Goal: Find contact information: Find contact information

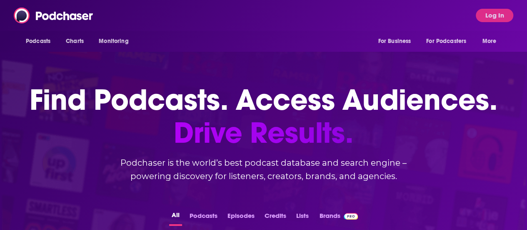
click at [248, 20] on div "Podcasts Charts Monitoring For Business For Podcasters More Log In" at bounding box center [263, 15] width 527 height 31
click at [491, 19] on button "Log In" at bounding box center [495, 15] width 38 height 13
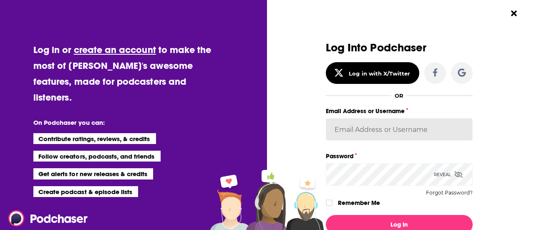
type input "jessica.preeg@simonandschuster.com"
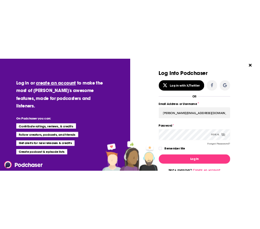
scroll to position [77, 0]
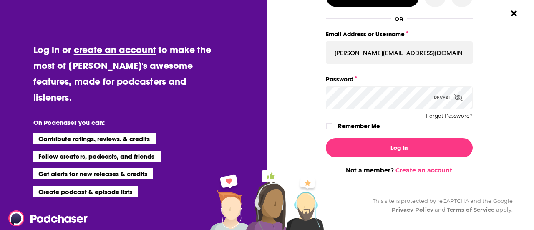
click at [351, 126] on label "Remember Me" at bounding box center [359, 125] width 42 height 11
click at [331, 130] on input "rememberMe" at bounding box center [328, 130] width 5 height 0
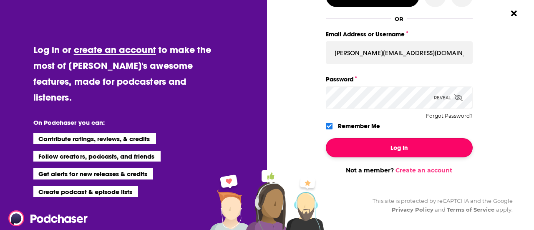
click at [363, 145] on button "Log In" at bounding box center [399, 147] width 147 height 19
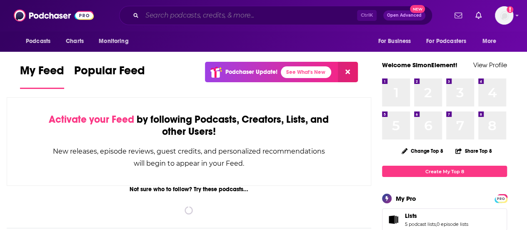
click at [184, 17] on input "Search podcasts, credits, & more..." at bounding box center [249, 15] width 215 height 13
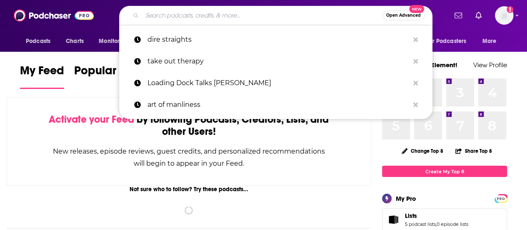
paste input "The One You Feed Podcast with Eric Zimmer."
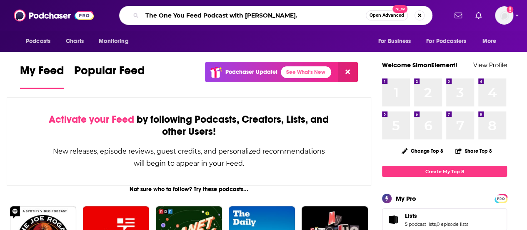
drag, startPoint x: 230, startPoint y: 14, endPoint x: 348, endPoint y: 19, distance: 118.5
click at [348, 19] on input "The One You Feed Podcast with Eric Zimmer." at bounding box center [254, 15] width 224 height 13
click at [221, 15] on input "The One You Feed Podcas" at bounding box center [254, 15] width 224 height 13
type input "The One You Feed"
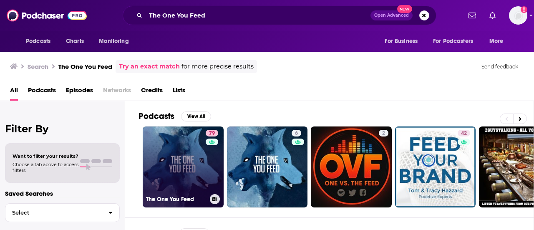
click at [169, 158] on link "79 The One You Feed" at bounding box center [183, 166] width 81 height 81
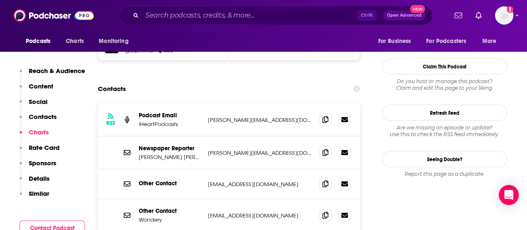
scroll to position [792, 0]
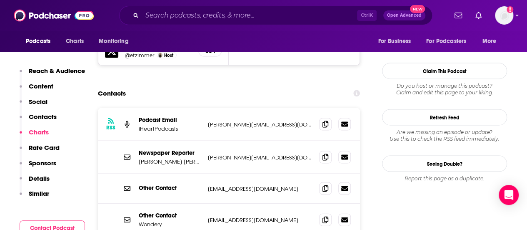
click at [215, 108] on div "RSS Podcast Email iHeartPodcasts [PERSON_NAME][EMAIL_ADDRESS][DOMAIN_NAME] [PER…" at bounding box center [229, 124] width 262 height 33
click at [216, 121] on p "[PERSON_NAME][EMAIL_ADDRESS][DOMAIN_NAME]" at bounding box center [260, 124] width 105 height 7
copy div "[PERSON_NAME][EMAIL_ADDRESS][DOMAIN_NAME] [PERSON_NAME][EMAIL_ADDRESS][DOMAIN_N…"
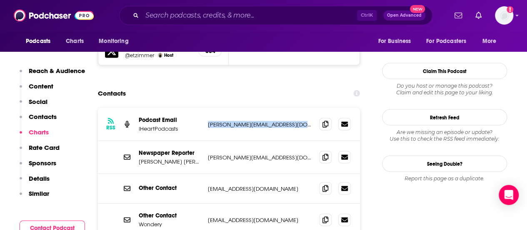
click at [226, 121] on p "[PERSON_NAME][EMAIL_ADDRESS][DOMAIN_NAME]" at bounding box center [260, 124] width 105 height 7
copy div "[PERSON_NAME][EMAIL_ADDRESS][DOMAIN_NAME] [PERSON_NAME][EMAIL_ADDRESS][DOMAIN_N…"
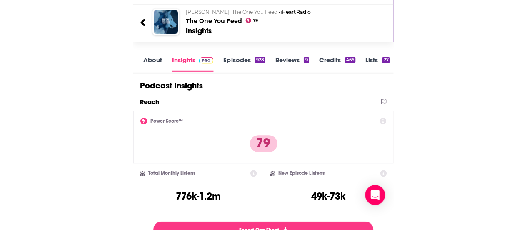
scroll to position [167, 0]
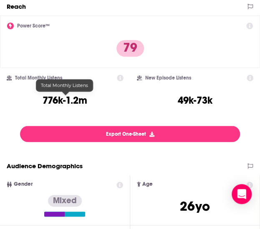
click at [63, 98] on h3 "776k-1.2m" at bounding box center [65, 100] width 45 height 13
click at [67, 98] on h3 "776k-1.2m" at bounding box center [65, 100] width 45 height 13
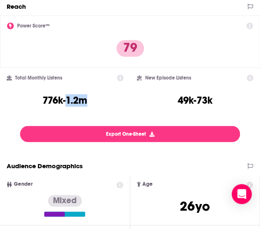
copy h3 "1.2m"
